Goal: Information Seeking & Learning: Learn about a topic

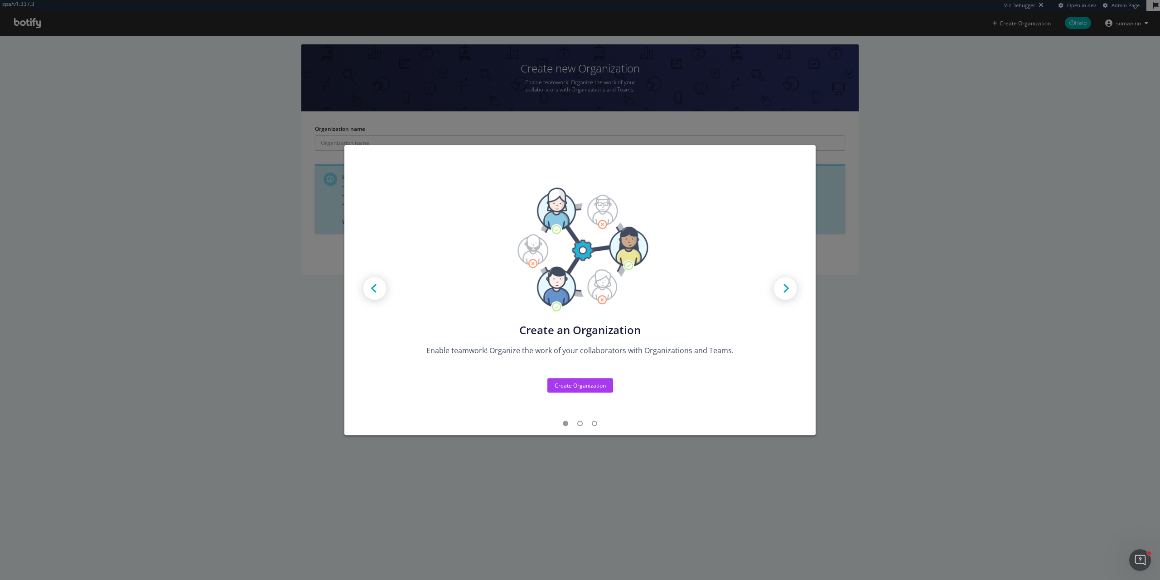
click at [239, 166] on div "Create new Projects for your Teams Create the exact model that matches your Org…" at bounding box center [580, 290] width 1160 height 580
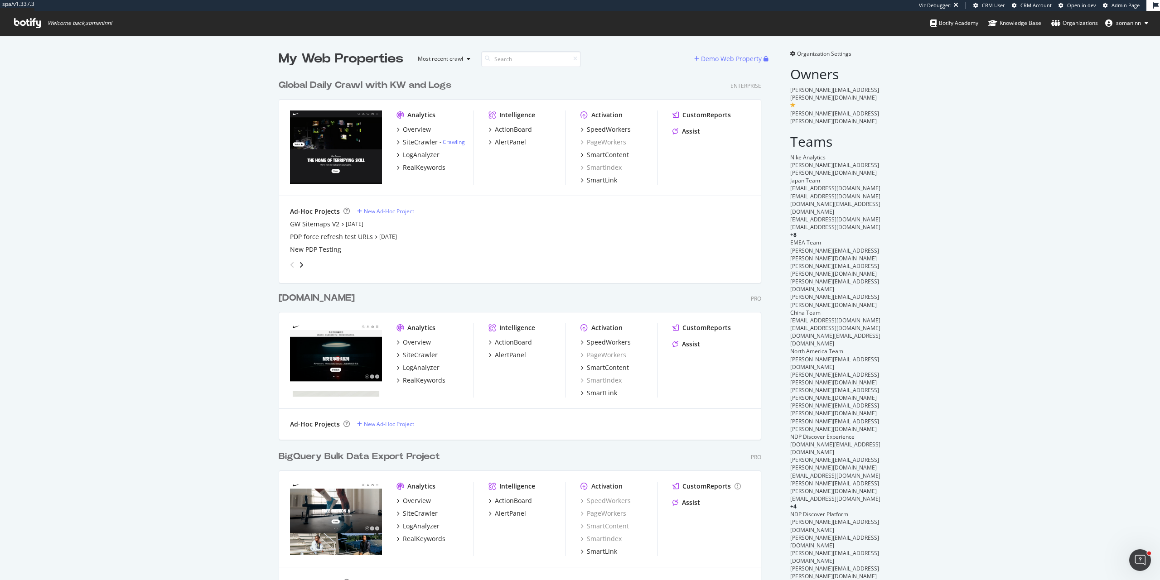
scroll to position [523, 483]
click at [439, 86] on div "Global Daily Crawl with KW and Logs" at bounding box center [365, 85] width 173 height 13
click at [416, 84] on div "Global Daily Crawl with KW and Logs" at bounding box center [365, 85] width 173 height 13
